Goal: Task Accomplishment & Management: Use online tool/utility

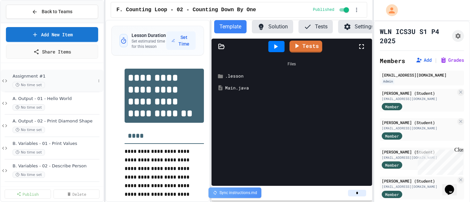
click at [39, 82] on span "No time set" at bounding box center [29, 85] width 32 height 6
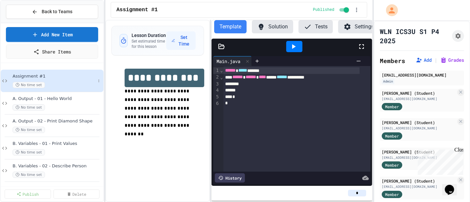
click at [36, 76] on span "Assignment #1" at bounding box center [54, 77] width 83 height 6
click at [69, 7] on button "Back to Teams" at bounding box center [52, 12] width 92 height 14
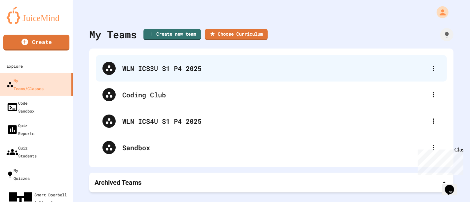
click at [156, 69] on div "WLN ICS3U S1 P4 2025" at bounding box center [274, 68] width 305 height 10
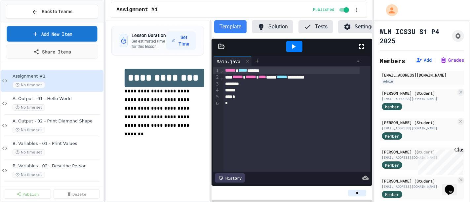
click at [50, 36] on link "Add New Item" at bounding box center [52, 34] width 91 height 16
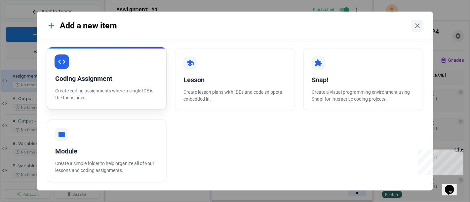
click at [105, 83] on div "Coding Assignment" at bounding box center [106, 79] width 103 height 10
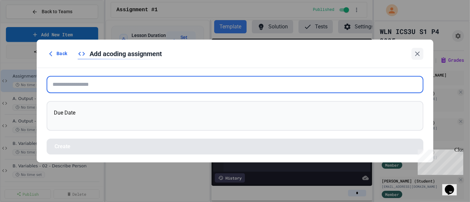
click at [121, 79] on input "text" at bounding box center [235, 84] width 377 height 17
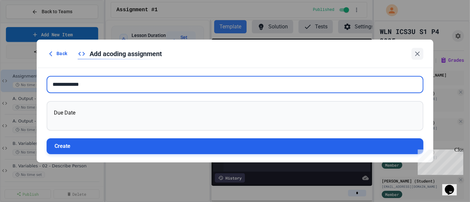
type input "**********"
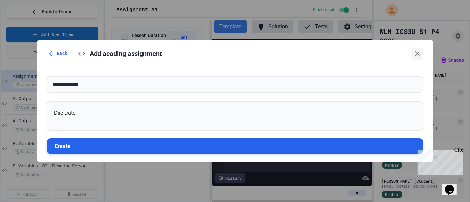
click at [125, 144] on button "Create" at bounding box center [235, 147] width 377 height 16
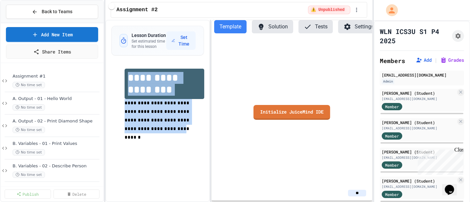
drag, startPoint x: 128, startPoint y: 80, endPoint x: 180, endPoint y: 122, distance: 67.4
click at [180, 122] on div "**********" at bounding box center [164, 110] width 79 height 82
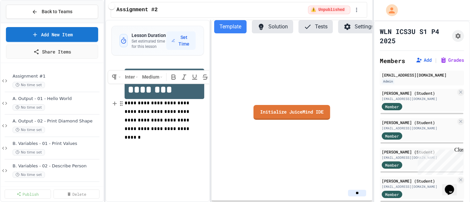
click at [194, 120] on p "**********" at bounding box center [164, 120] width 79 height 43
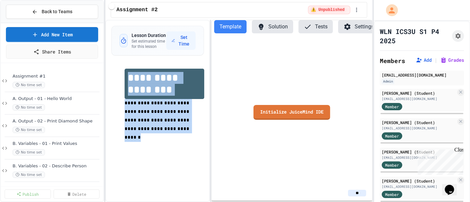
drag, startPoint x: 194, startPoint y: 122, endPoint x: 127, endPoint y: 80, distance: 79.1
click at [127, 80] on div "**********" at bounding box center [164, 110] width 79 height 82
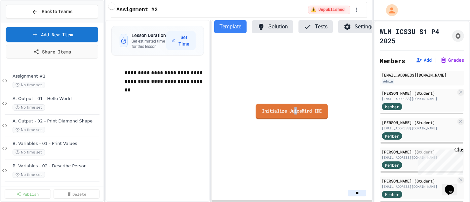
click at [297, 118] on link "Initialize JuiceMind IDE" at bounding box center [292, 112] width 72 height 16
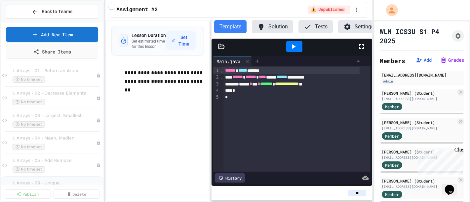
scroll to position [878, 0]
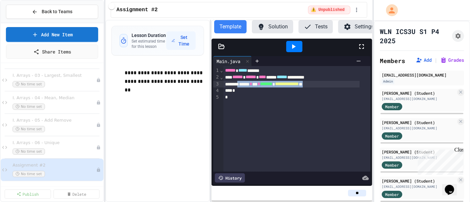
drag, startPoint x: 243, startPoint y: 90, endPoint x: 335, endPoint y: 92, distance: 91.9
click at [335, 88] on div "**********" at bounding box center [292, 84] width 136 height 7
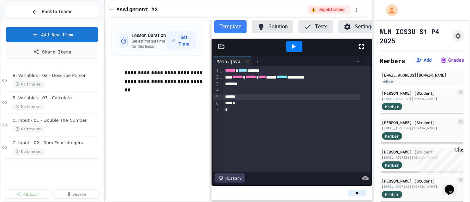
scroll to position [0, 0]
click at [50, 75] on span "Assignment #1" at bounding box center [54, 77] width 83 height 6
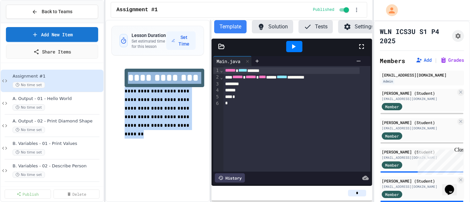
drag, startPoint x: 128, startPoint y: 78, endPoint x: 184, endPoint y: 120, distance: 70.0
click at [184, 120] on div "**********" at bounding box center [164, 108] width 79 height 79
copy div "**********"
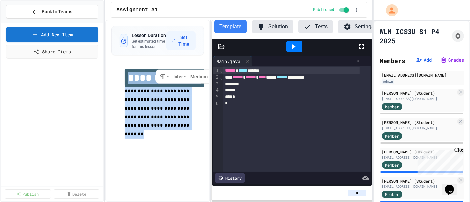
scroll to position [878, 0]
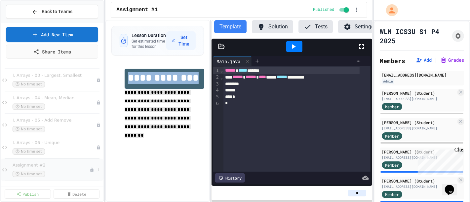
click at [48, 166] on span "Assignment #2" at bounding box center [51, 166] width 77 height 6
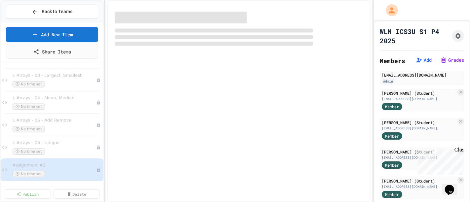
scroll to position [869, 0]
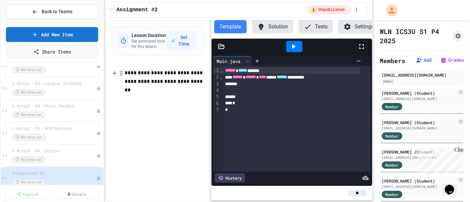
click at [126, 73] on div "**********" at bounding box center [164, 82] width 79 height 26
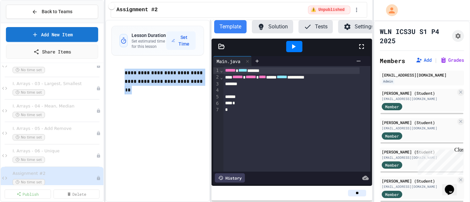
drag, startPoint x: 125, startPoint y: 74, endPoint x: 230, endPoint y: 114, distance: 112.3
click at [230, 114] on div "**********" at bounding box center [238, 111] width 267 height 183
paste div
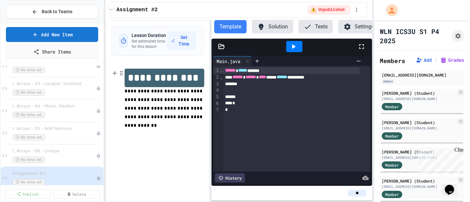
click at [192, 79] on h1 "**********" at bounding box center [165, 78] width 80 height 19
click at [196, 92] on span "**********" at bounding box center [164, 108] width 79 height 39
click at [166, 156] on div "**********" at bounding box center [157, 111] width 104 height 183
click at [452, 41] on button "Assignment Settings" at bounding box center [458, 36] width 12 height 12
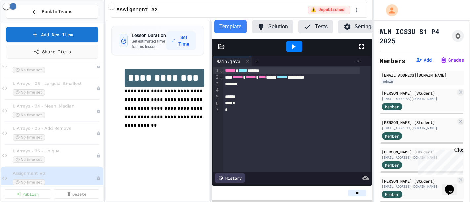
click at [155, 156] on div "**********" at bounding box center [157, 111] width 104 height 183
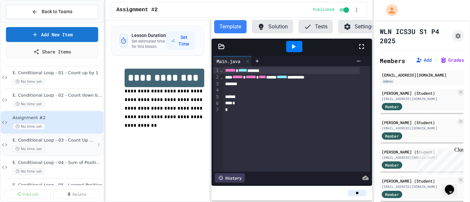
scroll to position [281, 0]
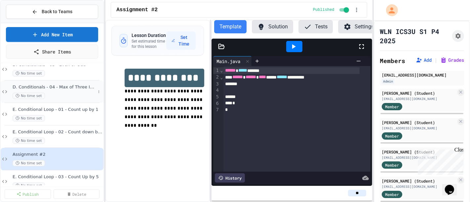
click at [9, 82] on div "D. Conditionals - 04 - Max of Three Integers No time set" at bounding box center [52, 92] width 103 height 22
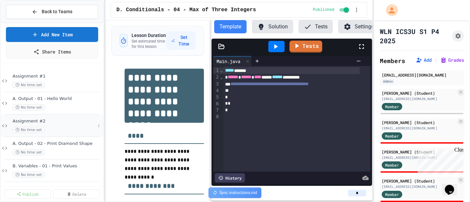
click at [3, 125] on icon at bounding box center [5, 126] width 8 height 6
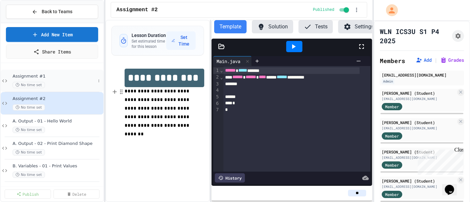
click at [38, 74] on span "Assignment #1" at bounding box center [54, 77] width 83 height 6
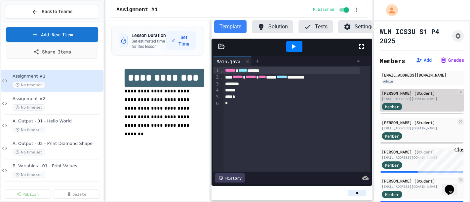
click at [415, 102] on div "[EMAIL_ADDRESS][DOMAIN_NAME]" at bounding box center [419, 99] width 74 height 5
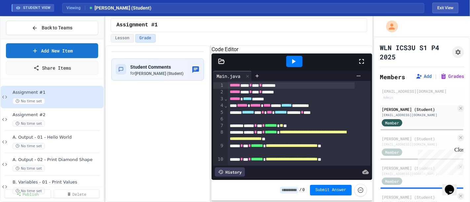
click at [363, 65] on icon at bounding box center [362, 62] width 8 height 8
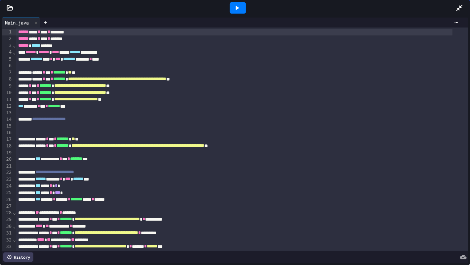
click at [460, 5] on icon at bounding box center [460, 8] width 8 height 8
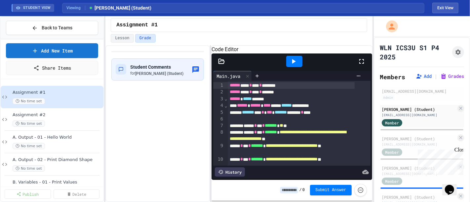
click at [363, 65] on icon at bounding box center [362, 62] width 8 height 8
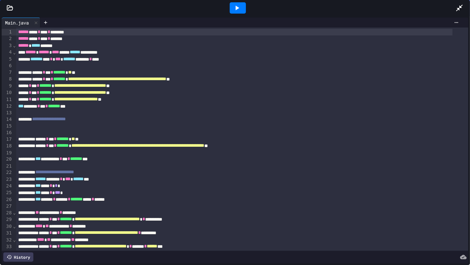
click at [459, 7] on icon at bounding box center [460, 8] width 8 height 8
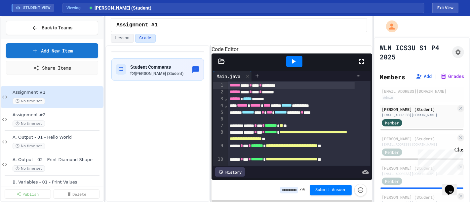
click at [361, 65] on icon at bounding box center [362, 62] width 8 height 8
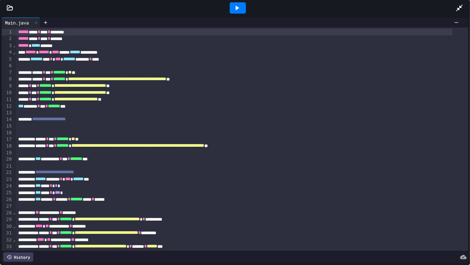
click at [22, 228] on div "History" at bounding box center [18, 256] width 30 height 9
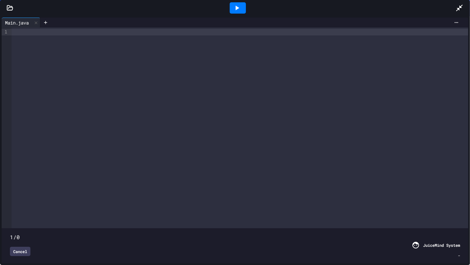
drag, startPoint x: 9, startPoint y: 224, endPoint x: 31, endPoint y: 224, distance: 22.5
click at [31, 228] on span at bounding box center [235, 233] width 450 height 0
click at [10, 228] on span at bounding box center [10, 233] width 0 height 0
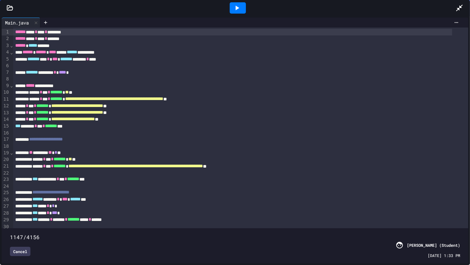
drag, startPoint x: 439, startPoint y: 224, endPoint x: 133, endPoint y: 206, distance: 306.4
click at [133, 206] on div "**********" at bounding box center [235, 144] width 467 height 235
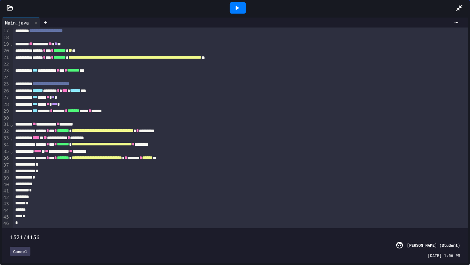
scroll to position [141, 0]
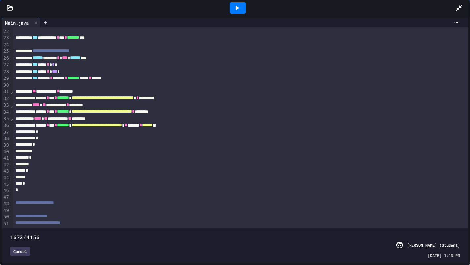
drag, startPoint x: 135, startPoint y: 222, endPoint x: 189, endPoint y: 217, distance: 54.1
click at [10, 228] on span at bounding box center [10, 233] width 0 height 0
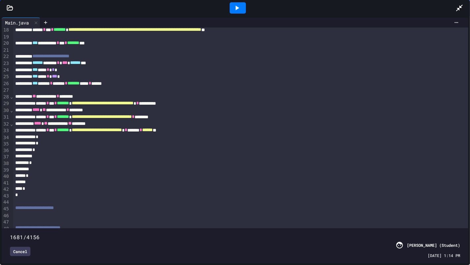
scroll to position [182, 0]
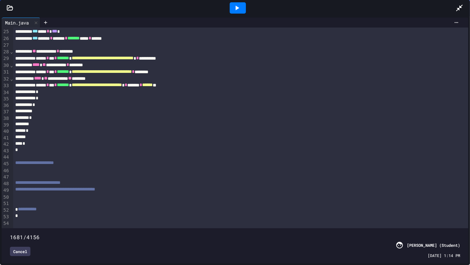
click at [10, 228] on span at bounding box center [10, 233] width 0 height 0
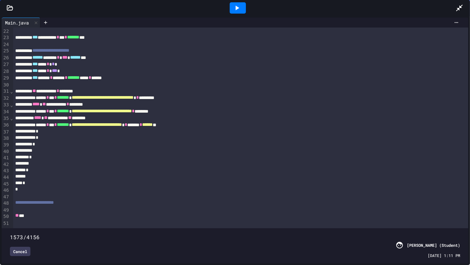
scroll to position [149, 0]
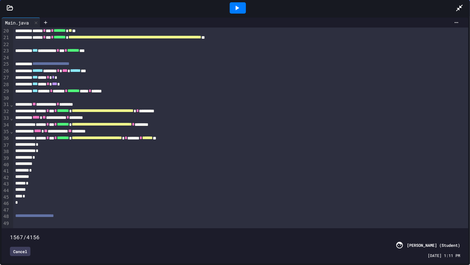
drag, startPoint x: 190, startPoint y: 223, endPoint x: 178, endPoint y: 217, distance: 13.5
click at [10, 228] on span at bounding box center [10, 233] width 0 height 0
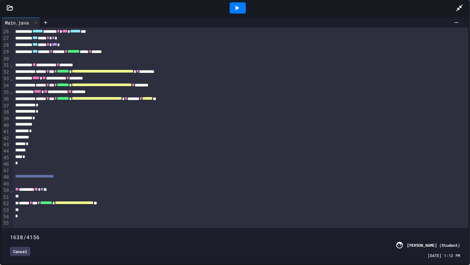
scroll to position [188, 0]
drag, startPoint x: 185, startPoint y: 224, endPoint x: 181, endPoint y: 222, distance: 4.6
click at [10, 228] on span at bounding box center [10, 233] width 0 height 0
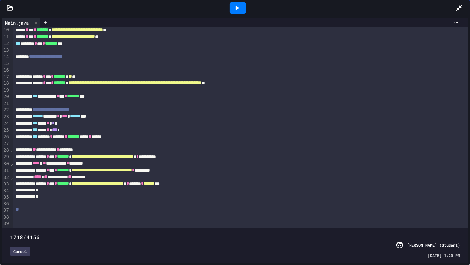
scroll to position [84, 0]
drag, startPoint x: 182, startPoint y: 222, endPoint x: 196, endPoint y: 222, distance: 13.6
click at [10, 228] on span at bounding box center [10, 233] width 0 height 0
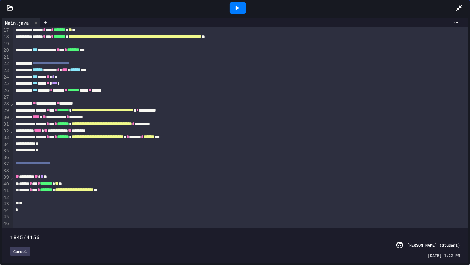
scroll to position [129, 0]
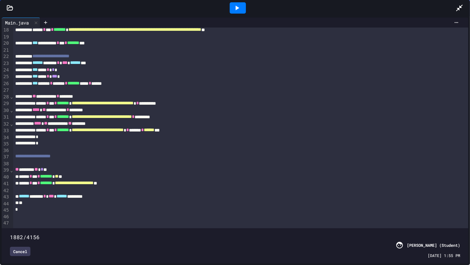
drag, startPoint x: 196, startPoint y: 223, endPoint x: 211, endPoint y: 221, distance: 15.0
click at [10, 228] on span at bounding box center [10, 233] width 0 height 0
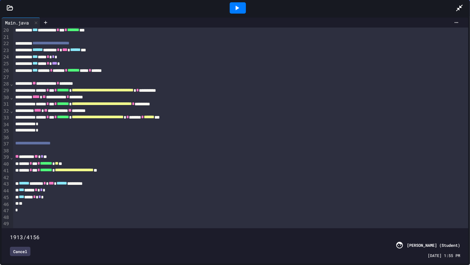
click at [10, 228] on span at bounding box center [10, 233] width 0 height 0
drag, startPoint x: 215, startPoint y: 222, endPoint x: 220, endPoint y: 223, distance: 5.3
click at [10, 228] on span at bounding box center [10, 233] width 0 height 0
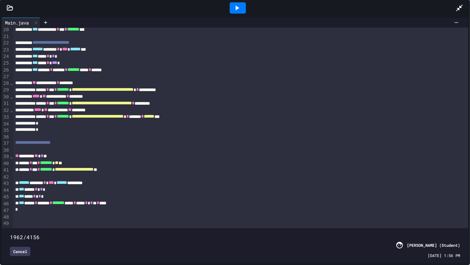
scroll to position [157, 0]
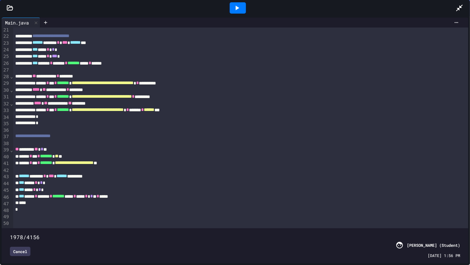
click at [10, 228] on span at bounding box center [10, 233] width 0 height 0
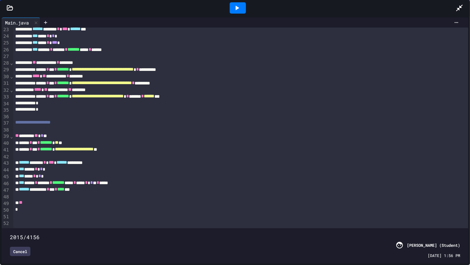
scroll to position [170, 0]
drag, startPoint x: 222, startPoint y: 223, endPoint x: 231, endPoint y: 222, distance: 9.9
click at [10, 228] on span at bounding box center [10, 233] width 0 height 0
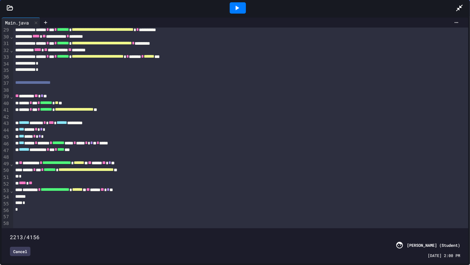
scroll to position [209, 0]
drag, startPoint x: 233, startPoint y: 220, endPoint x: 248, endPoint y: 219, distance: 15.3
click at [10, 228] on span at bounding box center [10, 233] width 0 height 0
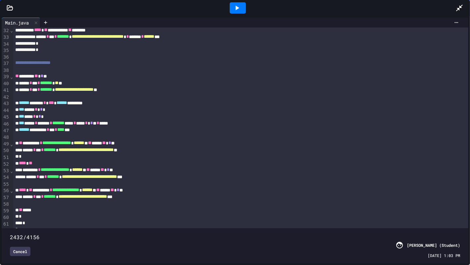
drag, startPoint x: 249, startPoint y: 222, endPoint x: 270, endPoint y: 220, distance: 21.6
click at [10, 228] on span at bounding box center [10, 233] width 0 height 0
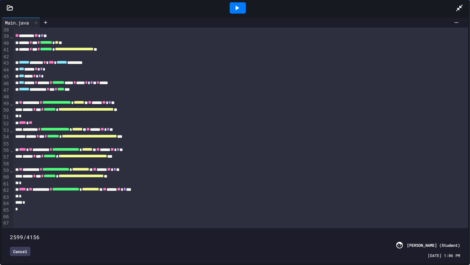
scroll to position [282, 0]
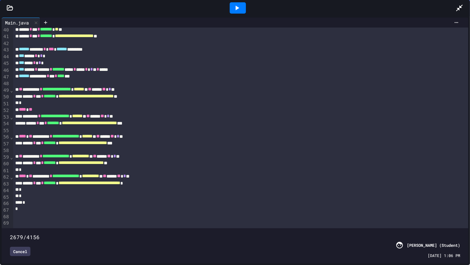
drag, startPoint x: 273, startPoint y: 222, endPoint x: 297, endPoint y: 223, distance: 23.2
click at [10, 228] on span at bounding box center [10, 233] width 0 height 0
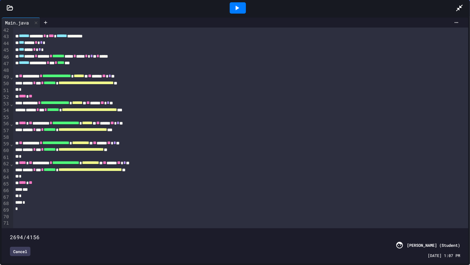
scroll to position [295, 0]
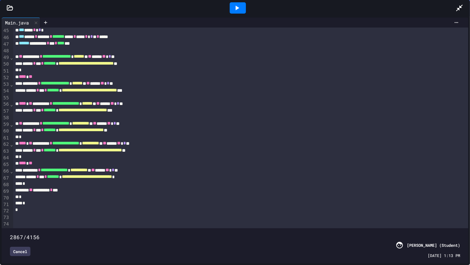
click at [10, 228] on span at bounding box center [10, 233] width 0 height 0
drag, startPoint x: 316, startPoint y: 221, endPoint x: 323, endPoint y: 221, distance: 6.9
click at [10, 228] on span at bounding box center [10, 233] width 0 height 0
drag, startPoint x: 323, startPoint y: 223, endPoint x: 332, endPoint y: 223, distance: 8.6
click at [10, 228] on span at bounding box center [10, 233] width 0 height 0
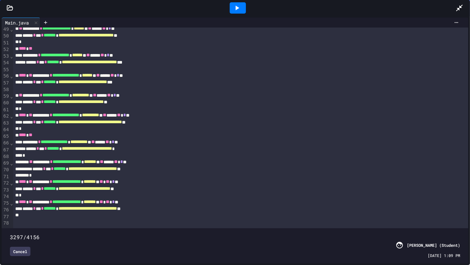
scroll to position [344, 0]
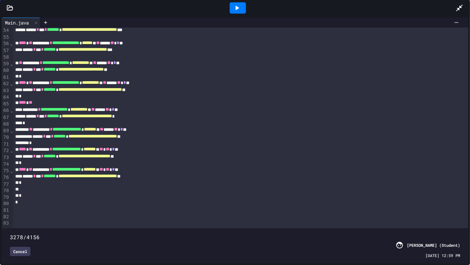
drag, startPoint x: 331, startPoint y: 221, endPoint x: 361, endPoint y: 226, distance: 29.8
click at [10, 228] on span at bounding box center [10, 233] width 0 height 0
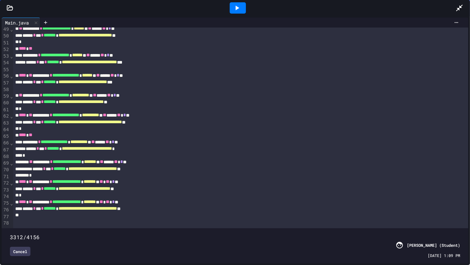
click at [10, 228] on span at bounding box center [10, 233] width 0 height 0
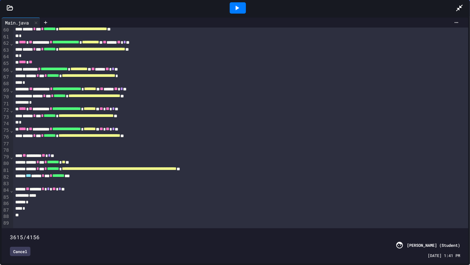
scroll to position [416, 0]
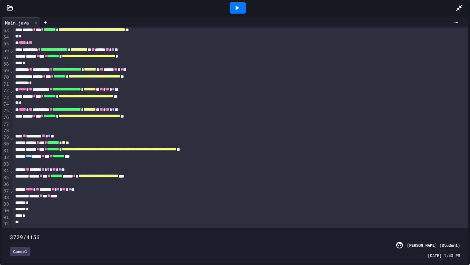
drag, startPoint x: 365, startPoint y: 222, endPoint x: 409, endPoint y: 220, distance: 44.3
click at [10, 228] on span at bounding box center [10, 233] width 0 height 0
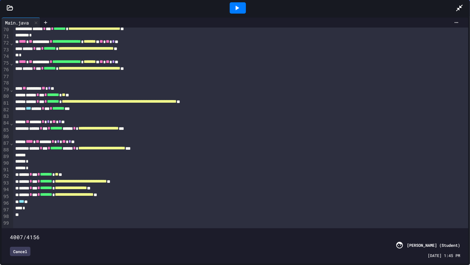
scroll to position [482, 0]
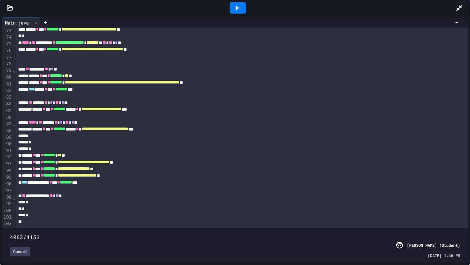
drag, startPoint x: 410, startPoint y: 224, endPoint x: 445, endPoint y: 228, distance: 35.1
click at [10, 228] on span at bounding box center [10, 233] width 0 height 0
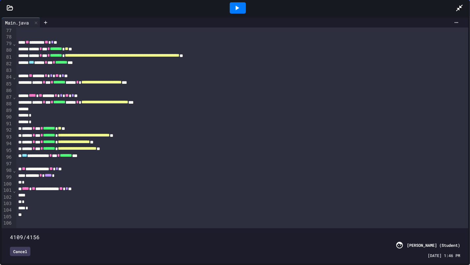
scroll to position [530, 0]
drag, startPoint x: 446, startPoint y: 222, endPoint x: 457, endPoint y: 223, distance: 10.6
click at [10, 228] on span at bounding box center [10, 233] width 0 height 0
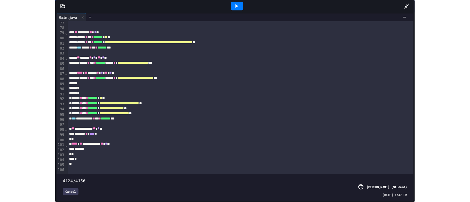
scroll to position [530, 0]
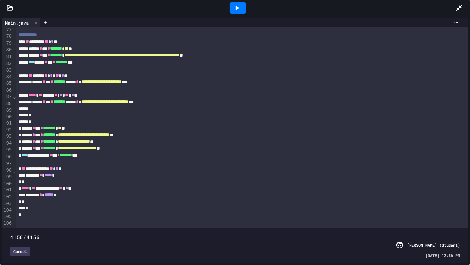
drag, startPoint x: 455, startPoint y: 222, endPoint x: 462, endPoint y: 221, distance: 7.6
click at [462, 228] on div "4156/4156 Cancel [PERSON_NAME] (Student) [DATE] 12:56 PM" at bounding box center [235, 245] width 467 height 35
type input "****"
drag, startPoint x: 452, startPoint y: 220, endPoint x: 456, endPoint y: 219, distance: 3.8
click at [10, 228] on span at bounding box center [10, 233] width 0 height 0
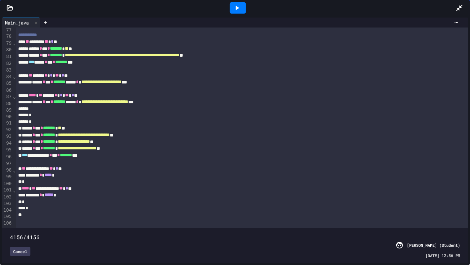
drag, startPoint x: 456, startPoint y: 219, endPoint x: 460, endPoint y: 219, distance: 3.7
click at [10, 228] on span at bounding box center [10, 233] width 0 height 0
click at [461, 6] on icon at bounding box center [460, 8] width 8 height 8
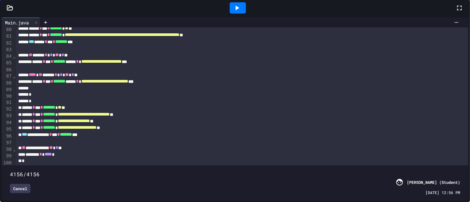
scroll to position [719, 0]
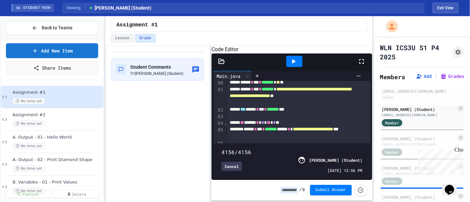
click at [292, 65] on icon at bounding box center [294, 62] width 8 height 8
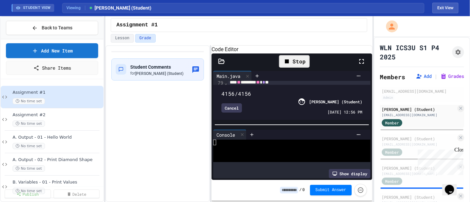
click at [363, 65] on icon at bounding box center [362, 62] width 8 height 8
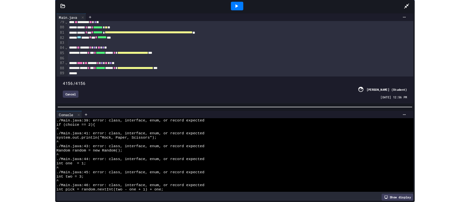
scroll to position [0, 0]
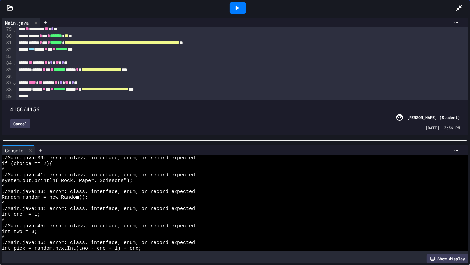
click at [461, 9] on icon at bounding box center [460, 8] width 8 height 8
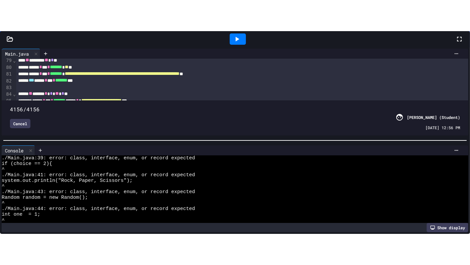
scroll to position [73, 0]
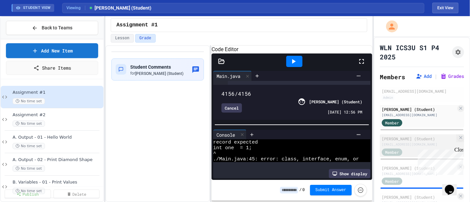
click at [394, 142] on div "[PERSON_NAME] (Student)" at bounding box center [419, 139] width 74 height 6
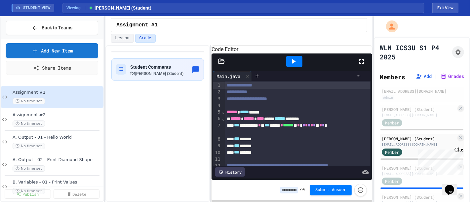
click at [360, 65] on icon at bounding box center [362, 62] width 8 height 8
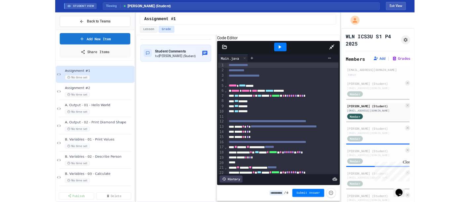
scroll to position [51, 0]
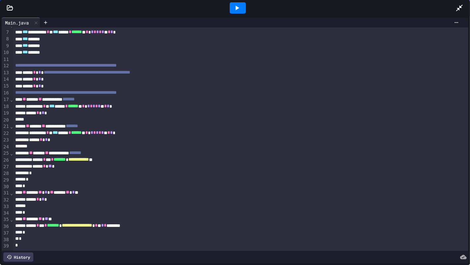
click at [234, 7] on icon at bounding box center [237, 8] width 8 height 8
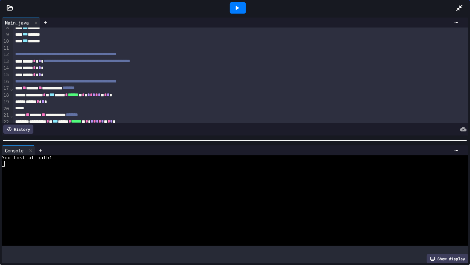
drag, startPoint x: 456, startPoint y: 5, endPoint x: 457, endPoint y: 16, distance: 11.0
click at [457, 16] on div at bounding box center [463, 8] width 15 height 18
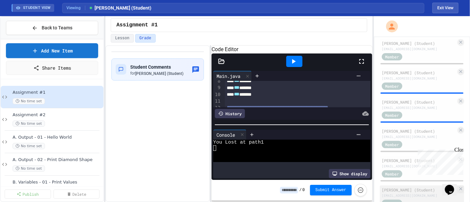
scroll to position [274, 0]
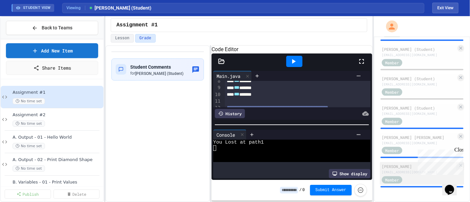
click at [410, 178] on div "Member" at bounding box center [398, 180] width 33 height 8
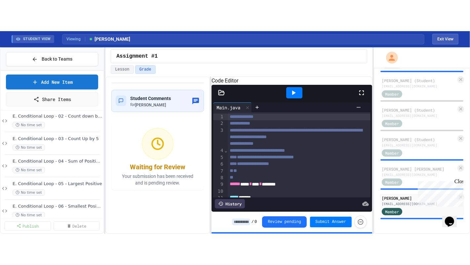
scroll to position [404, 0]
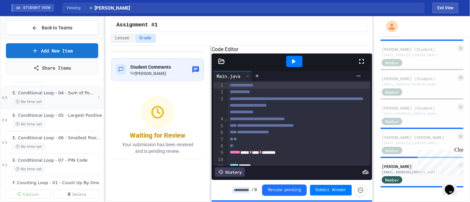
click at [51, 93] on span "E. Conditional Loop - 04 - Sum of Positive Numbers" at bounding box center [54, 94] width 83 height 6
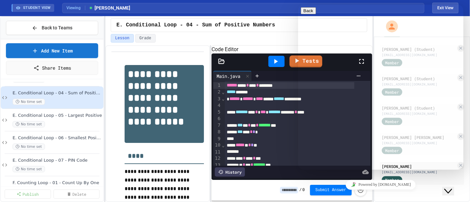
click at [265, 109] on div at bounding box center [297, 106] width 145 height 7
click at [450, 187] on icon "Close Chat This icon closes the chat window." at bounding box center [448, 191] width 8 height 8
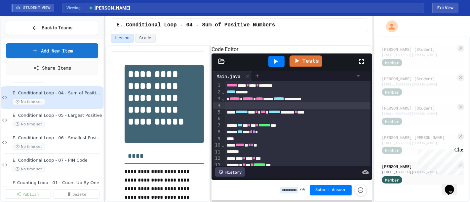
click at [364, 65] on icon at bounding box center [362, 62] width 8 height 8
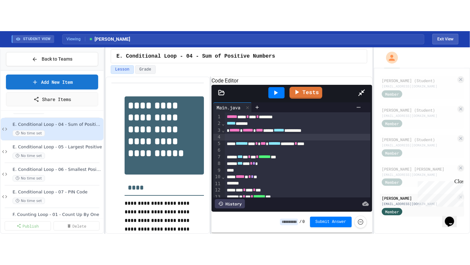
scroll to position [212, 0]
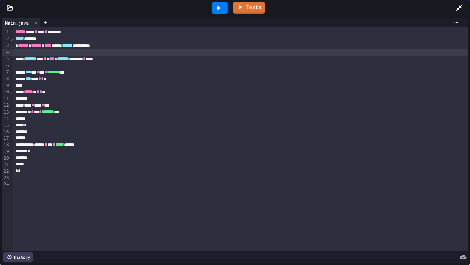
click at [218, 8] on icon at bounding box center [219, 8] width 8 height 8
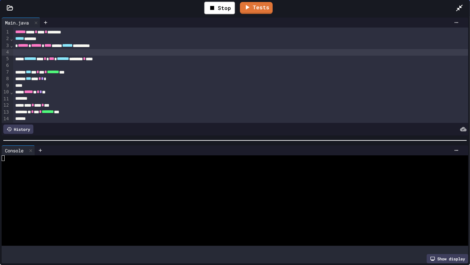
click at [278, 186] on div at bounding box center [229, 186] width 455 height 6
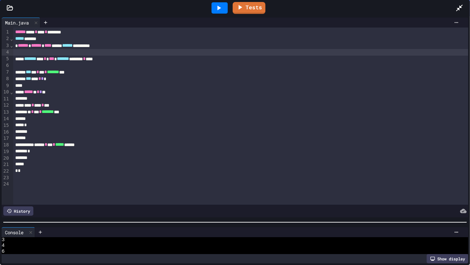
click at [259, 225] on div at bounding box center [235, 222] width 470 height 7
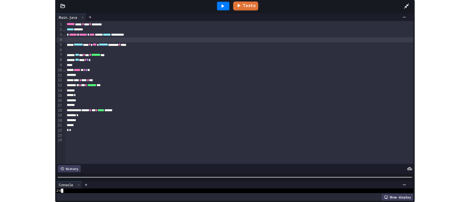
scroll to position [39, 0]
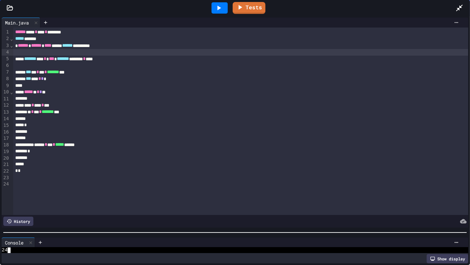
click at [28, 106] on div "*** * *** * **" at bounding box center [235, 105] width 445 height 7
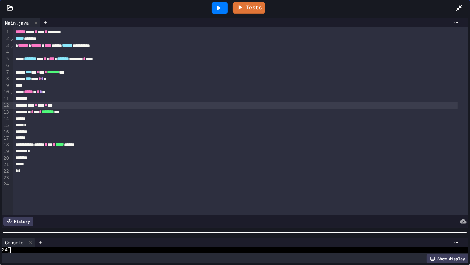
click at [28, 93] on span "*****" at bounding box center [28, 91] width 9 height 5
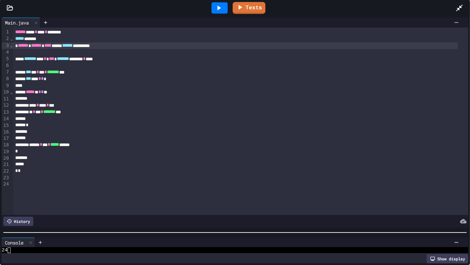
click at [16, 44] on div "**********" at bounding box center [235, 45] width 445 height 7
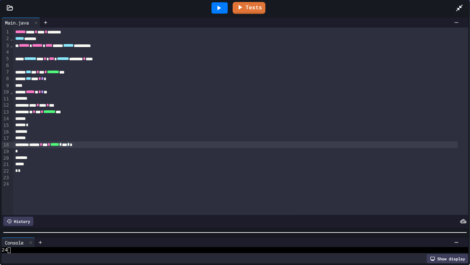
click at [78, 146] on div "****** * *** * ***** * *** * *" at bounding box center [235, 144] width 445 height 7
click at [15, 152] on div "*" at bounding box center [235, 151] width 445 height 7
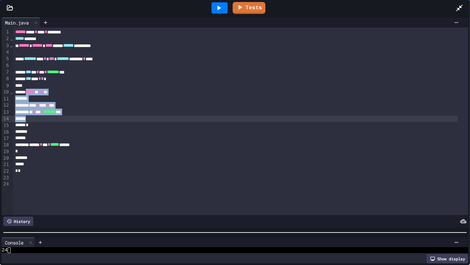
drag, startPoint x: 29, startPoint y: 93, endPoint x: 46, endPoint y: 120, distance: 32.7
click at [46, 120] on div "**********" at bounding box center [240, 120] width 455 height 187
click at [89, 111] on div "* * ** * ******* ***" at bounding box center [235, 111] width 445 height 7
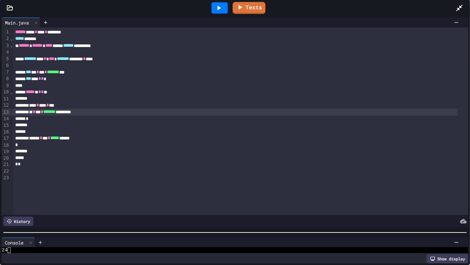
click at [82, 90] on div "***** ** * * **" at bounding box center [235, 92] width 445 height 7
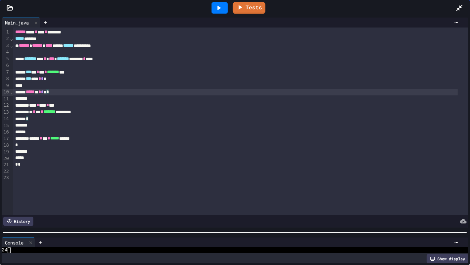
click at [461, 6] on icon at bounding box center [459, 8] width 7 height 7
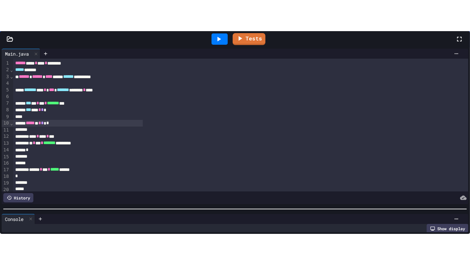
scroll to position [274, 0]
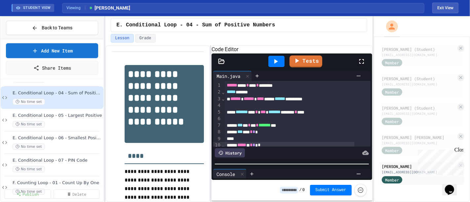
click at [367, 70] on div at bounding box center [365, 62] width 15 height 18
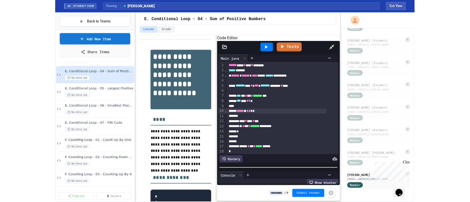
scroll to position [212, 0]
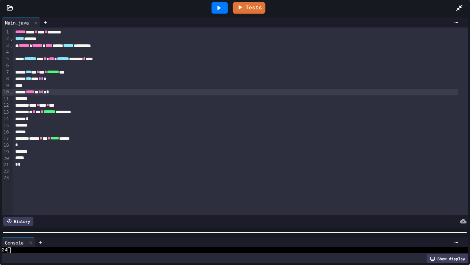
click at [95, 90] on div "***** ** * * * *" at bounding box center [235, 92] width 445 height 7
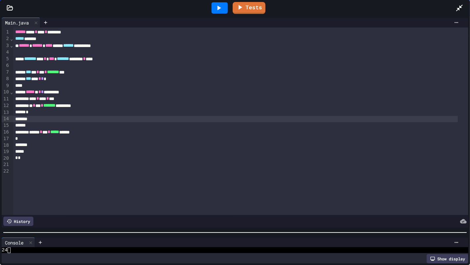
click at [43, 121] on div at bounding box center [235, 119] width 445 height 7
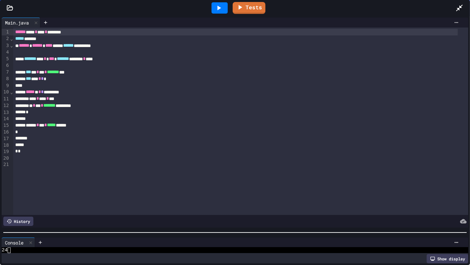
click at [13, 33] on div "****** **** * **** * ********" at bounding box center [235, 32] width 445 height 7
click at [15, 133] on div "*" at bounding box center [235, 132] width 445 height 7
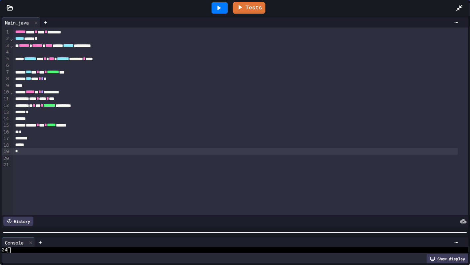
click at [459, 7] on icon at bounding box center [460, 8] width 8 height 8
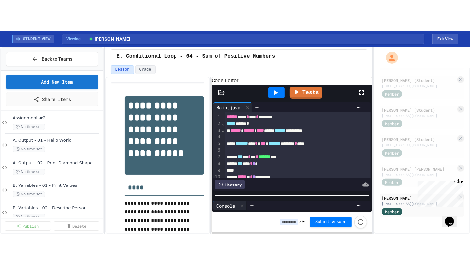
scroll to position [0, 0]
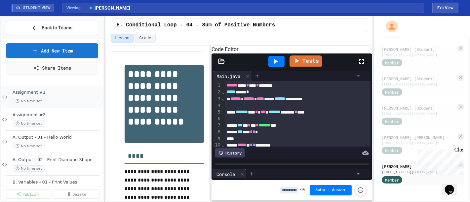
click at [41, 95] on div "Assignment #1 No time set" at bounding box center [54, 97] width 83 height 15
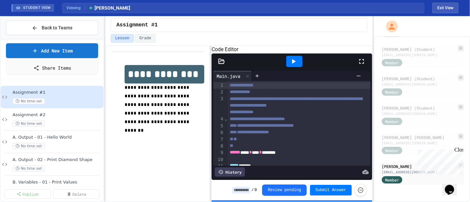
click at [360, 65] on icon at bounding box center [362, 62] width 8 height 8
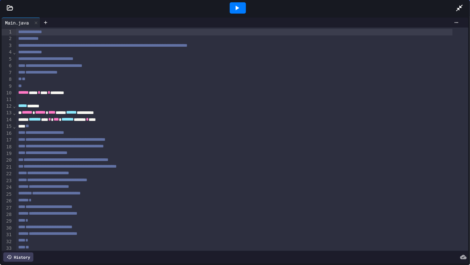
click at [461, 5] on icon at bounding box center [460, 8] width 8 height 8
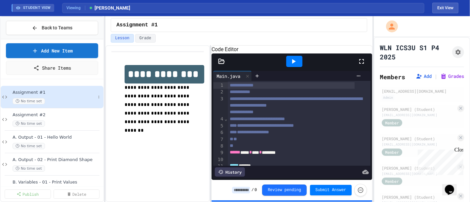
click at [52, 95] on div "Assignment #1 No time set" at bounding box center [54, 97] width 83 height 15
click at [444, 9] on button "Exit View" at bounding box center [446, 8] width 26 height 11
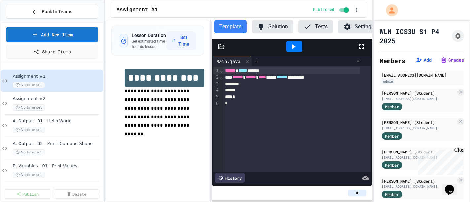
click at [140, 152] on div "**********" at bounding box center [157, 111] width 104 height 183
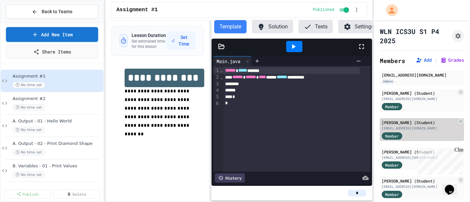
scroll to position [37, 0]
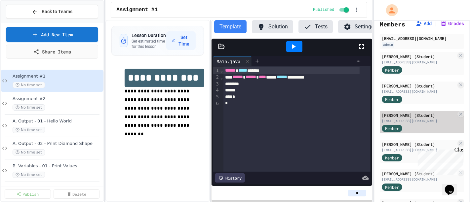
click at [409, 118] on div "[PERSON_NAME] (Student)" at bounding box center [419, 115] width 74 height 6
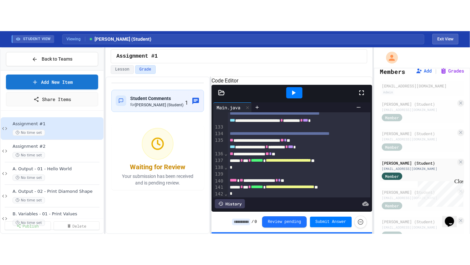
scroll to position [1219, 0]
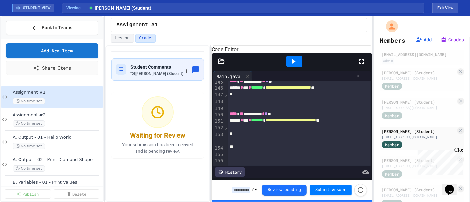
click at [364, 65] on icon at bounding box center [362, 62] width 8 height 8
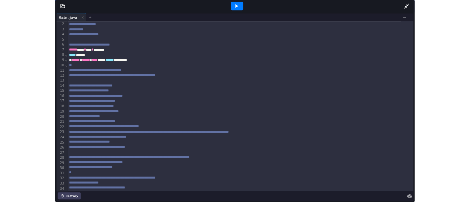
scroll to position [0, 0]
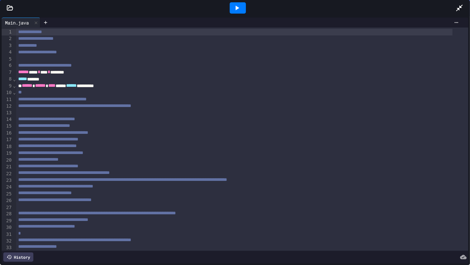
click at [460, 9] on icon at bounding box center [460, 8] width 8 height 8
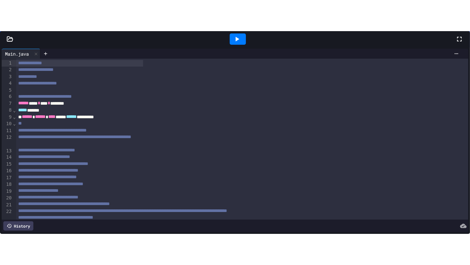
scroll to position [147, 0]
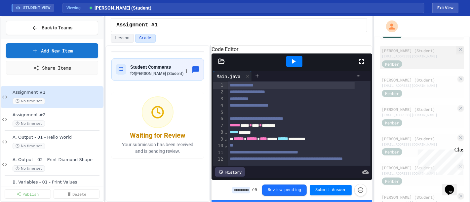
click at [412, 54] on div "[PERSON_NAME] (Student)" at bounding box center [419, 51] width 74 height 6
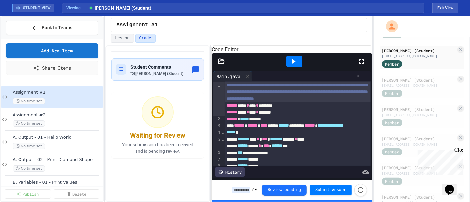
click at [363, 65] on icon at bounding box center [362, 62] width 8 height 8
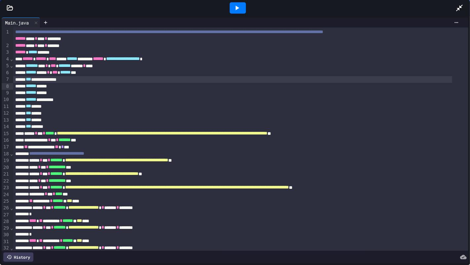
click at [208, 83] on div "**********" at bounding box center [232, 79] width 439 height 7
click at [235, 7] on icon at bounding box center [237, 8] width 8 height 8
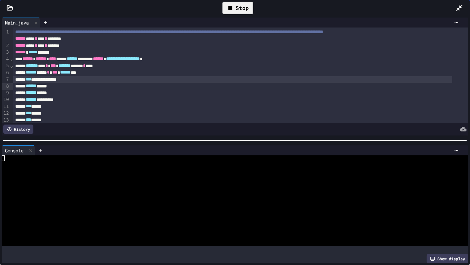
click at [191, 189] on div at bounding box center [229, 192] width 455 height 6
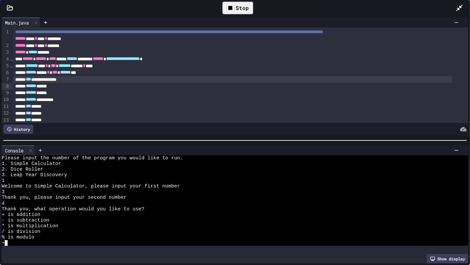
scroll to position [11, 0]
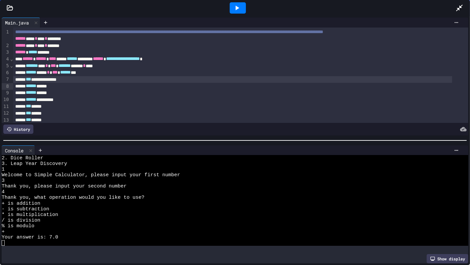
click at [239, 8] on icon at bounding box center [237, 8] width 8 height 8
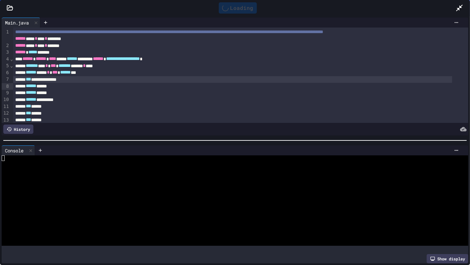
scroll to position [0, 0]
click at [256, 189] on div at bounding box center [229, 192] width 455 height 6
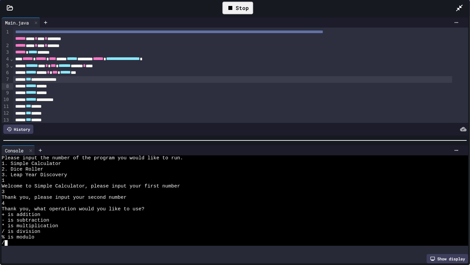
scroll to position [11, 0]
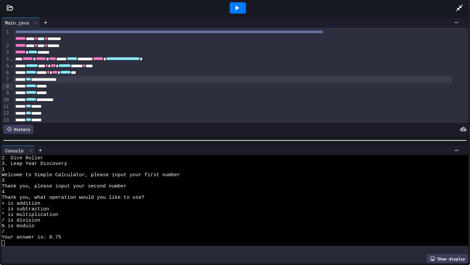
click at [237, 7] on icon at bounding box center [238, 8] width 4 height 5
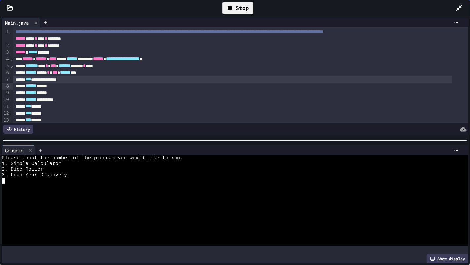
click at [219, 207] on div at bounding box center [229, 209] width 455 height 6
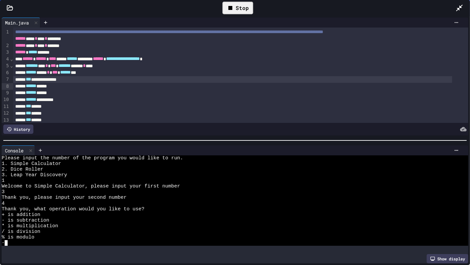
scroll to position [11, 0]
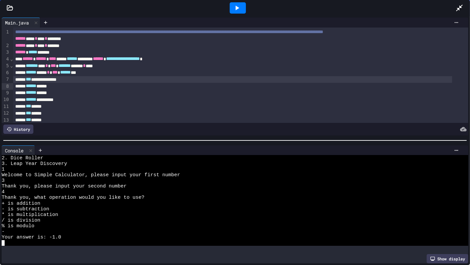
click at [239, 5] on icon at bounding box center [237, 8] width 8 height 8
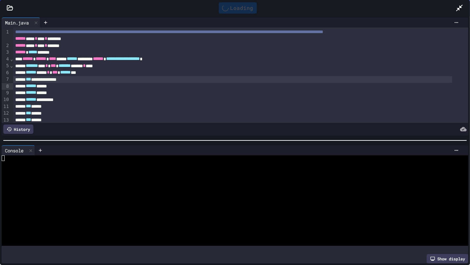
scroll to position [0, 0]
click at [235, 178] on div at bounding box center [229, 181] width 455 height 6
click at [236, 178] on div at bounding box center [229, 181] width 455 height 6
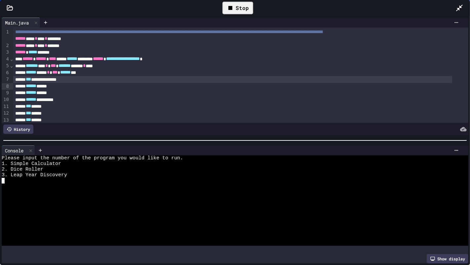
click at [221, 194] on div at bounding box center [229, 197] width 455 height 6
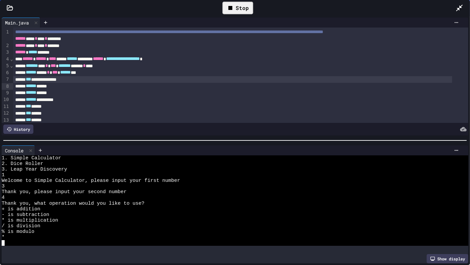
scroll to position [11, 0]
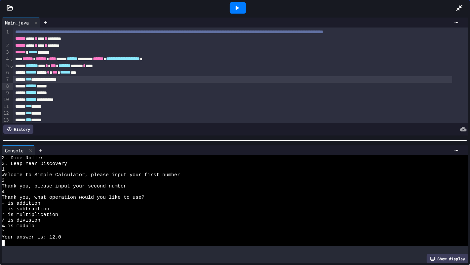
click at [237, 5] on icon at bounding box center [237, 8] width 8 height 8
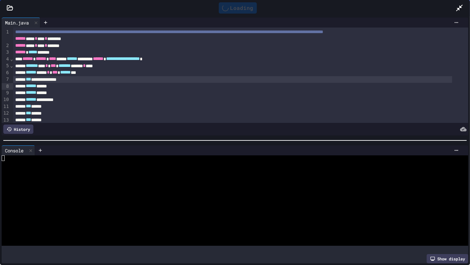
click at [237, 5] on div "Loading" at bounding box center [238, 7] width 38 height 11
click at [170, 200] on div at bounding box center [229, 203] width 455 height 6
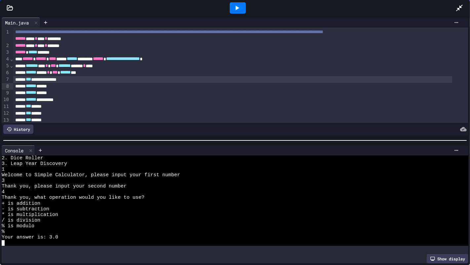
scroll to position [11, 0]
click at [237, 12] on div at bounding box center [238, 7] width 16 height 11
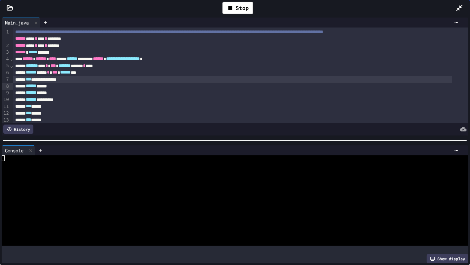
click at [256, 202] on div at bounding box center [229, 203] width 455 height 6
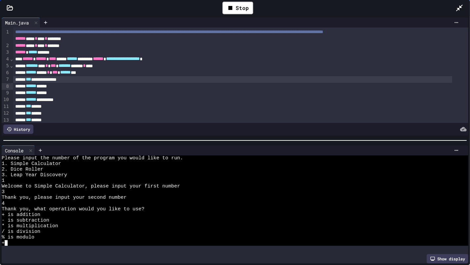
scroll to position [11, 0]
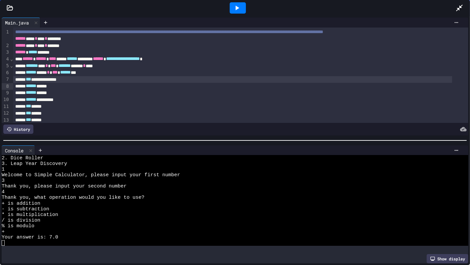
click at [229, 8] on div at bounding box center [238, 8] width 23 height 18
click at [237, 8] on icon at bounding box center [238, 8] width 4 height 5
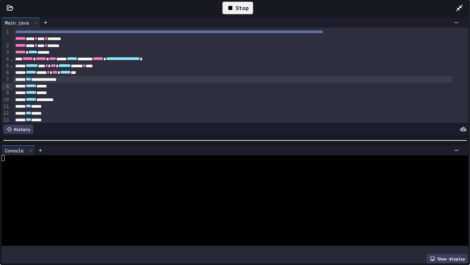
scroll to position [0, 0]
click at [183, 223] on div at bounding box center [229, 226] width 455 height 6
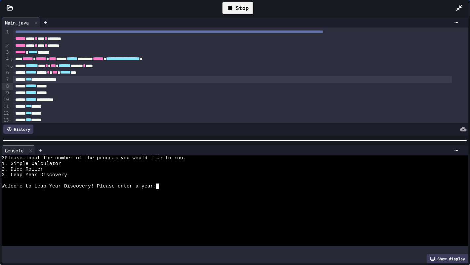
click at [237, 8] on div "Stop" at bounding box center [238, 8] width 31 height 13
click at [238, 4] on icon at bounding box center [237, 8] width 8 height 8
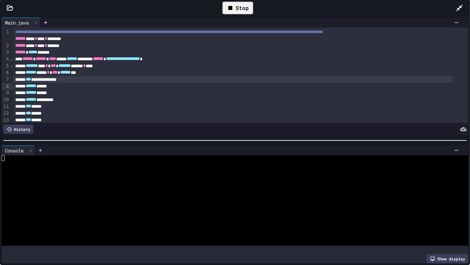
click at [187, 201] on div at bounding box center [229, 203] width 455 height 6
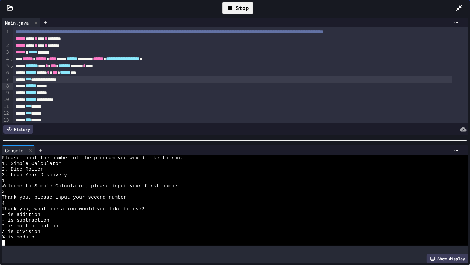
click at [240, 9] on div "Stop" at bounding box center [238, 8] width 31 height 13
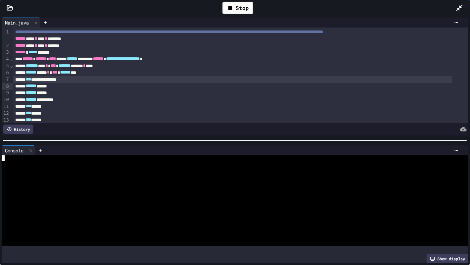
click at [117, 178] on div at bounding box center [229, 181] width 455 height 6
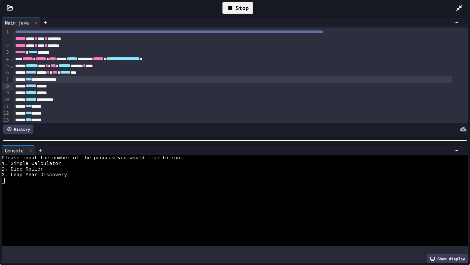
click at [244, 6] on div "Stop" at bounding box center [238, 8] width 31 height 13
click at [240, 8] on icon at bounding box center [237, 8] width 8 height 8
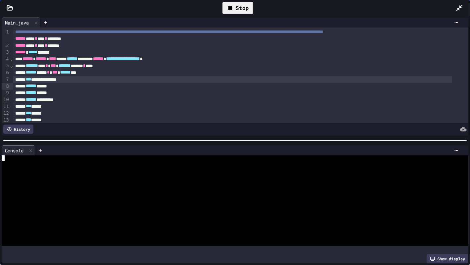
click at [238, 200] on div at bounding box center [229, 203] width 455 height 6
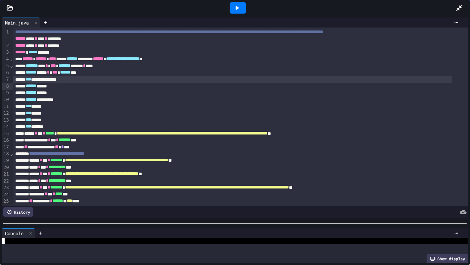
scroll to position [90, 0]
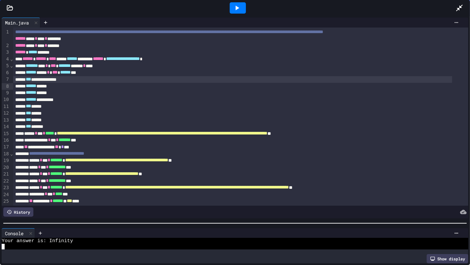
click at [172, 221] on div at bounding box center [235, 223] width 470 height 7
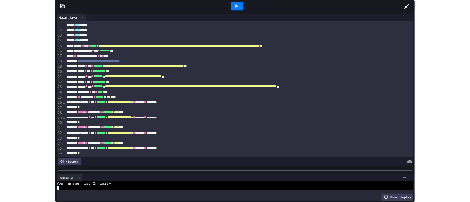
scroll to position [110, 0]
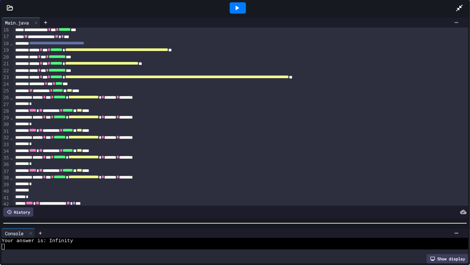
click at [459, 8] on icon at bounding box center [459, 8] width 7 height 7
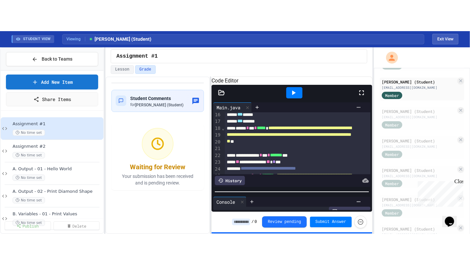
scroll to position [107, 0]
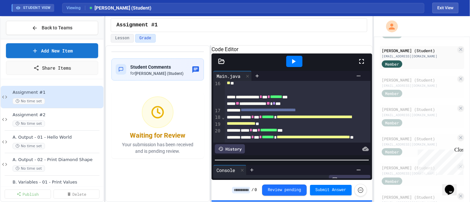
click at [359, 65] on icon at bounding box center [362, 62] width 8 height 8
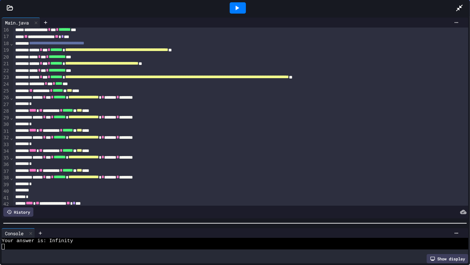
scroll to position [0, 0]
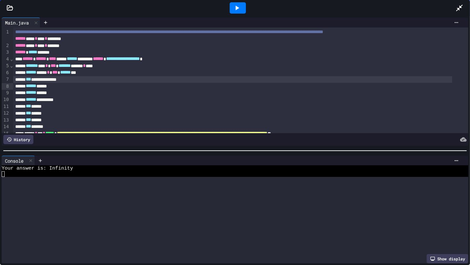
click at [251, 142] on div "**********" at bounding box center [235, 140] width 470 height 249
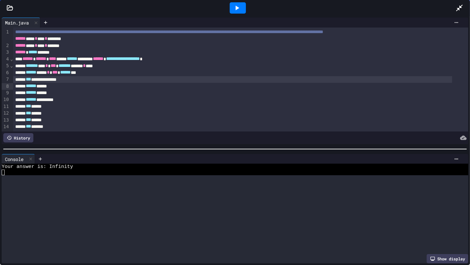
scroll to position [17, 0]
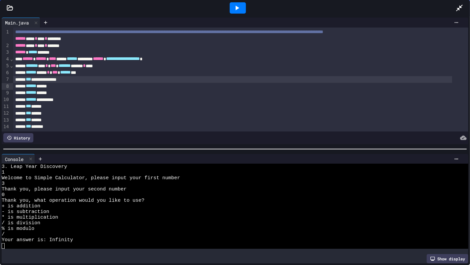
click at [236, 7] on icon at bounding box center [238, 8] width 4 height 5
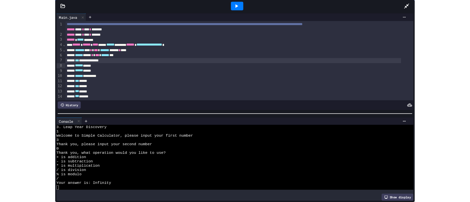
scroll to position [0, 0]
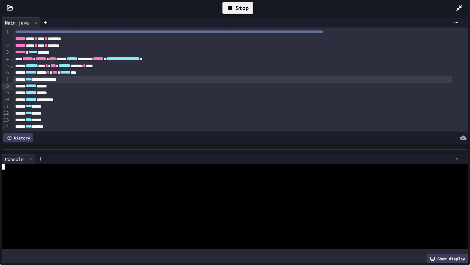
click at [240, 192] on div at bounding box center [229, 195] width 455 height 6
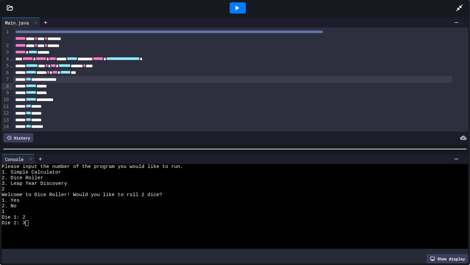
click at [235, 7] on icon at bounding box center [237, 8] width 8 height 8
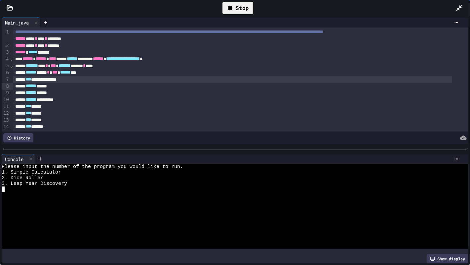
click at [233, 209] on div at bounding box center [229, 212] width 455 height 6
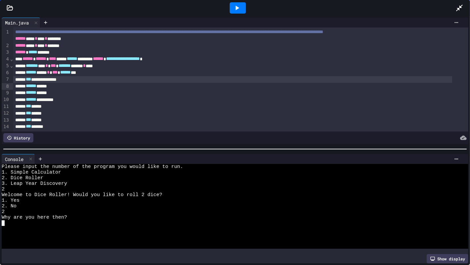
click at [240, 7] on icon at bounding box center [237, 8] width 8 height 8
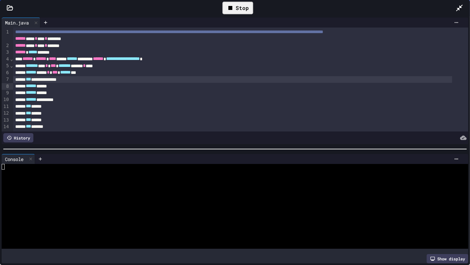
click at [143, 164] on div at bounding box center [229, 167] width 455 height 6
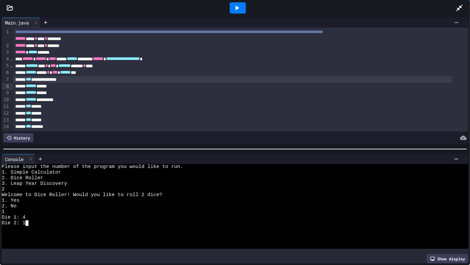
click at [236, 8] on icon at bounding box center [238, 8] width 4 height 5
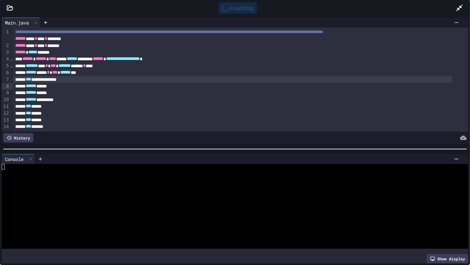
click at [236, 8] on div "Loading" at bounding box center [238, 7] width 38 height 11
click at [238, 7] on icon at bounding box center [237, 8] width 8 height 8
click at [257, 209] on div at bounding box center [229, 212] width 455 height 6
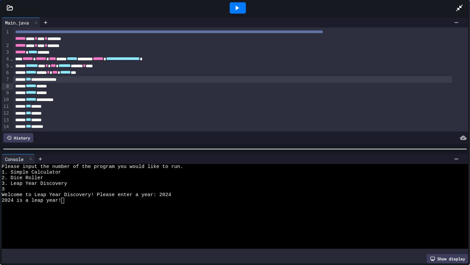
click at [461, 5] on icon at bounding box center [460, 8] width 8 height 8
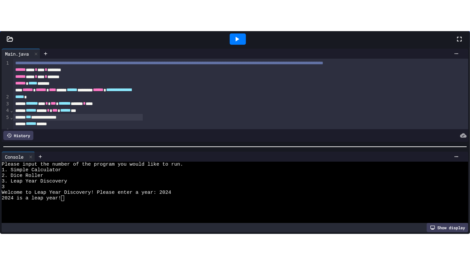
scroll to position [34, 0]
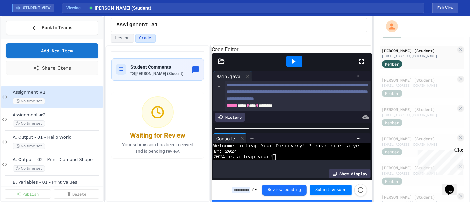
click at [155, 169] on div "Student Comments for [PERSON_NAME] (Student) Waiting for Review Your submission…" at bounding box center [157, 123] width 104 height 157
click at [361, 65] on icon at bounding box center [362, 62] width 8 height 8
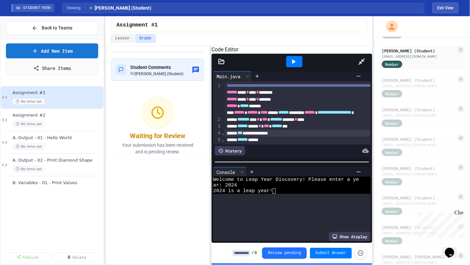
scroll to position [0, 0]
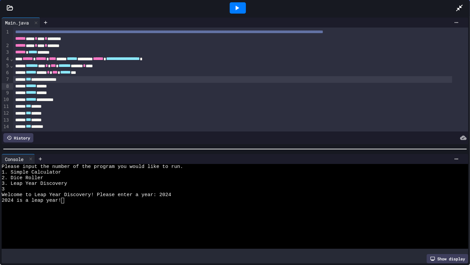
click at [238, 4] on icon at bounding box center [237, 8] width 8 height 8
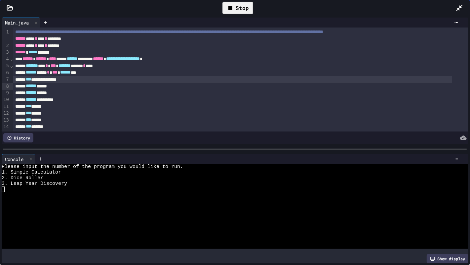
click at [151, 209] on div at bounding box center [229, 212] width 455 height 6
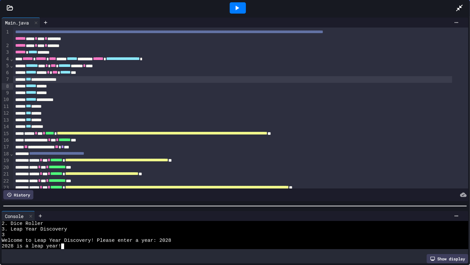
scroll to position [11, 0]
click at [262, 202] on div at bounding box center [235, 205] width 470 height 7
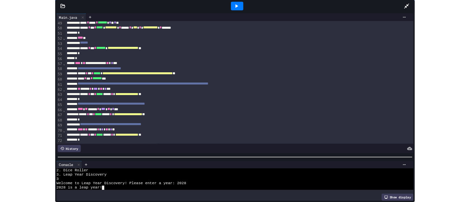
scroll to position [367, 0]
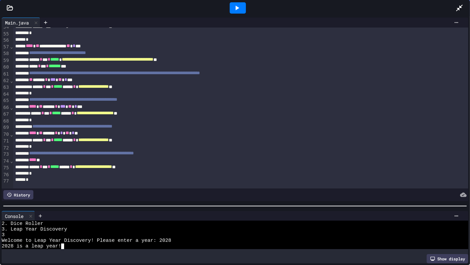
click at [456, 4] on icon at bounding box center [460, 8] width 8 height 8
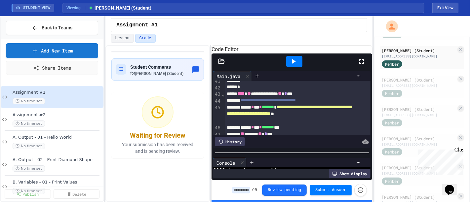
scroll to position [482, 0]
